Goal: Transaction & Acquisition: Purchase product/service

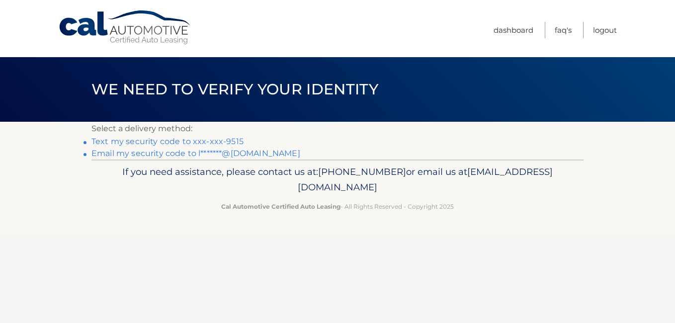
click at [232, 142] on link "Text my security code to xxx-xxx-9515" at bounding box center [167, 141] width 152 height 9
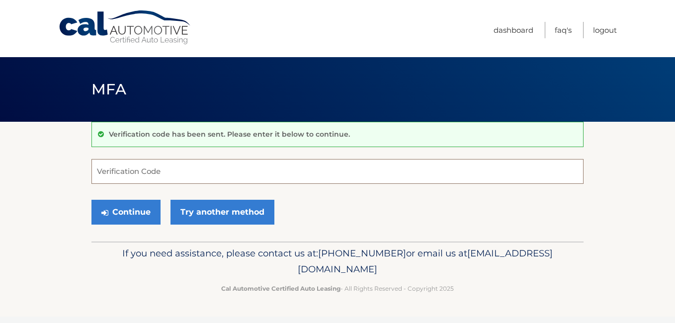
click at [200, 172] on input "Verification Code" at bounding box center [337, 171] width 492 height 25
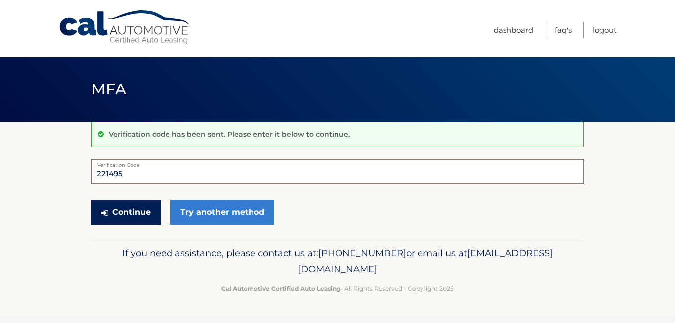
type input "221495"
click at [138, 217] on button "Continue" at bounding box center [125, 212] width 69 height 25
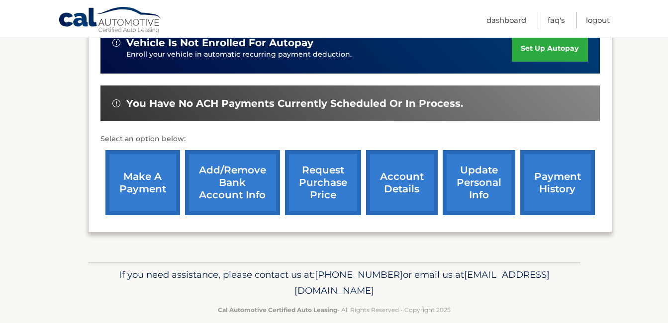
scroll to position [279, 0]
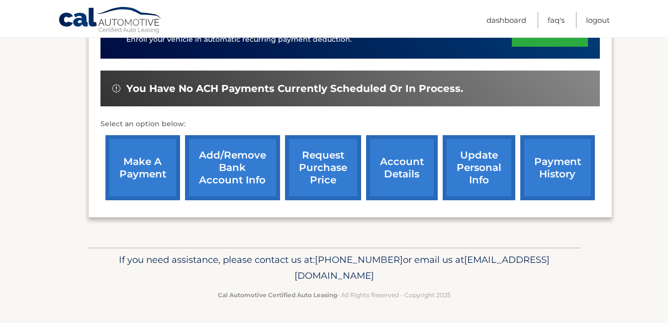
click at [155, 169] on link "make a payment" at bounding box center [142, 167] width 75 height 65
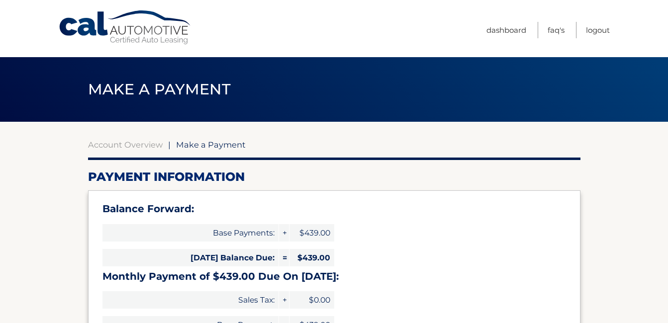
select select "NDcxNDZhMTQtMDY1Mi00Mjg2LThkY2EtMTNkM2UzOTg2ZWQ1"
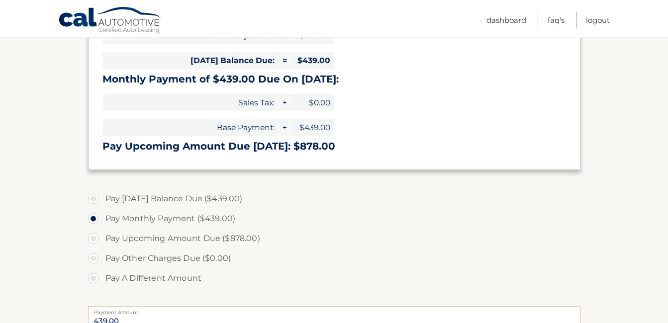
scroll to position [249, 0]
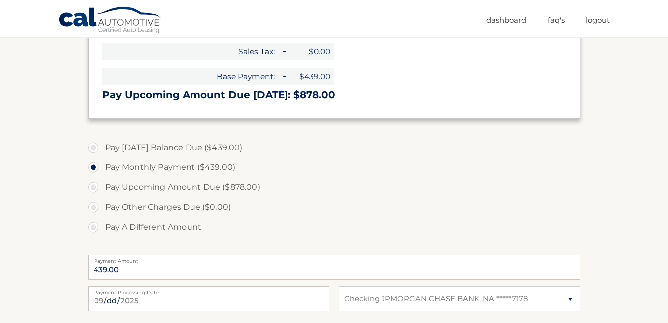
click at [91, 149] on label "Pay Today's Balance Due ($439.00)" at bounding box center [334, 148] width 492 height 20
click at [92, 149] on input "Pay Today's Balance Due ($439.00)" at bounding box center [97, 146] width 10 height 16
radio input "true"
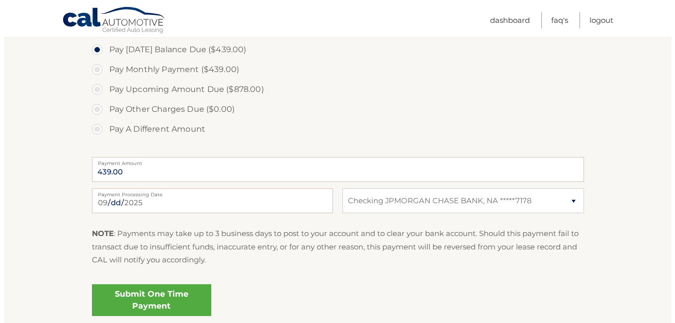
scroll to position [348, 0]
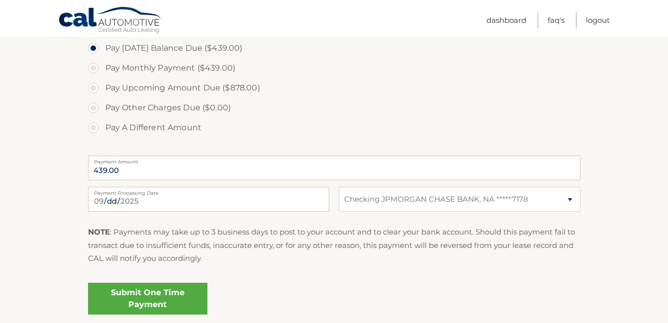
click at [156, 302] on link "Submit One Time Payment" at bounding box center [147, 299] width 119 height 32
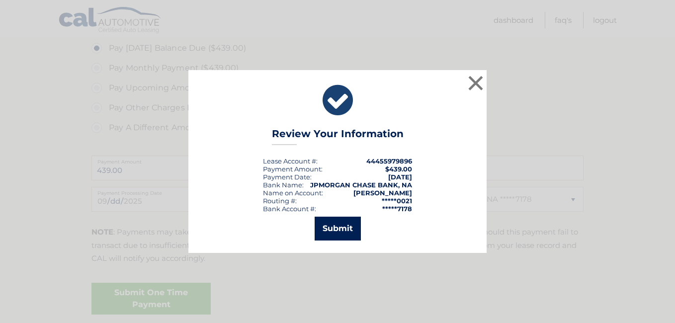
click at [332, 235] on button "Submit" at bounding box center [338, 229] width 46 height 24
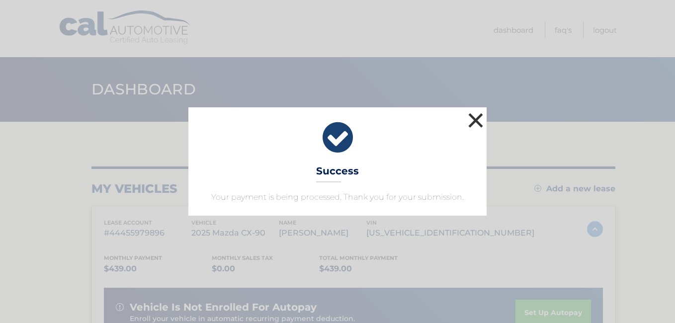
click at [478, 118] on button "×" at bounding box center [476, 120] width 20 height 20
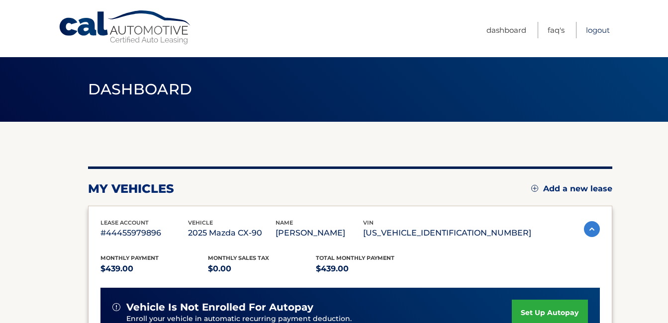
click at [600, 31] on link "Logout" at bounding box center [598, 30] width 24 height 16
